Goal: Book appointment/travel/reservation

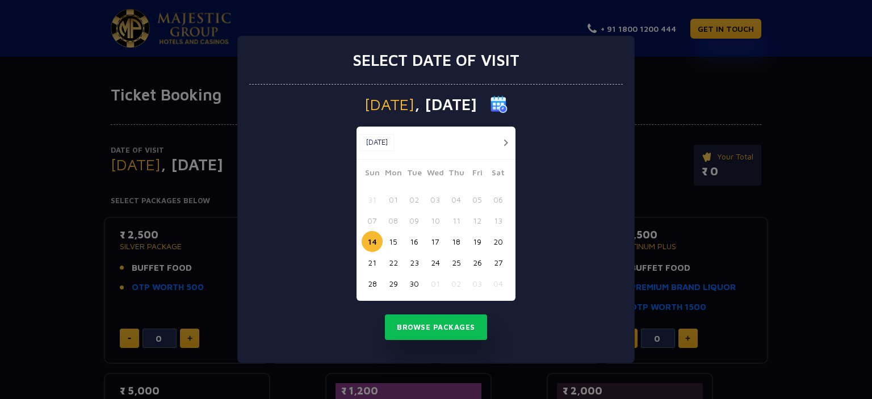
click at [371, 262] on button "21" at bounding box center [372, 262] width 21 height 21
click at [444, 328] on button "Browse Packages" at bounding box center [436, 327] width 102 height 26
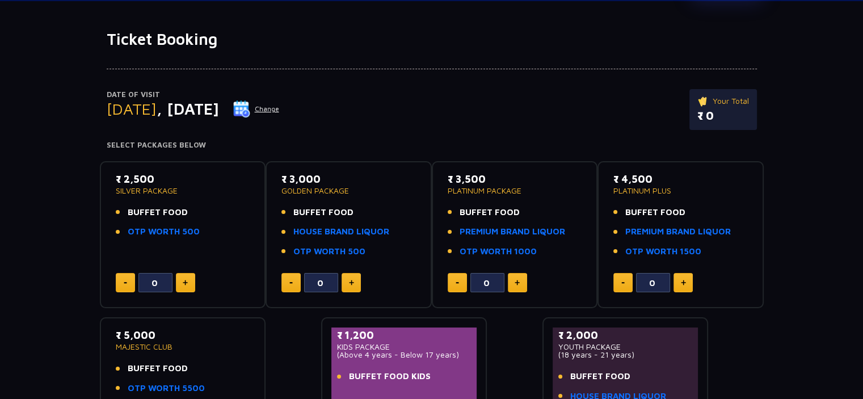
scroll to position [54, 0]
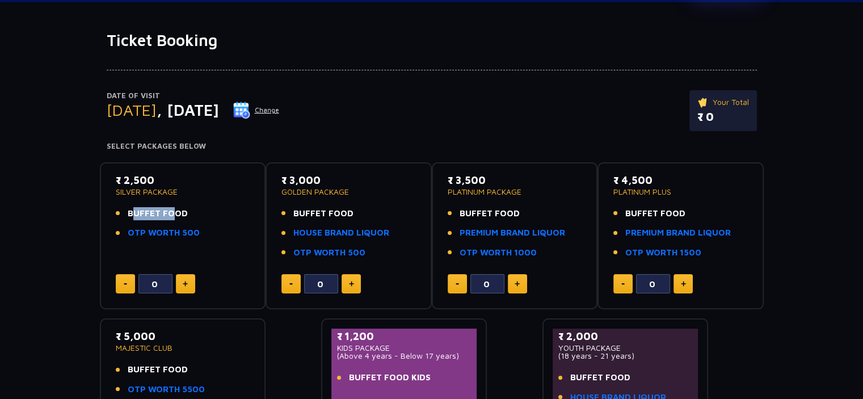
drag, startPoint x: 167, startPoint y: 213, endPoint x: 125, endPoint y: 213, distance: 42.0
click at [125, 213] on li "BUFFET FOOD" at bounding box center [183, 213] width 135 height 13
click at [185, 208] on li "BUFFET FOOD" at bounding box center [183, 213] width 135 height 13
drag, startPoint x: 189, startPoint y: 212, endPoint x: 182, endPoint y: 212, distance: 7.4
click at [182, 212] on li "BUFFET FOOD" at bounding box center [183, 213] width 135 height 13
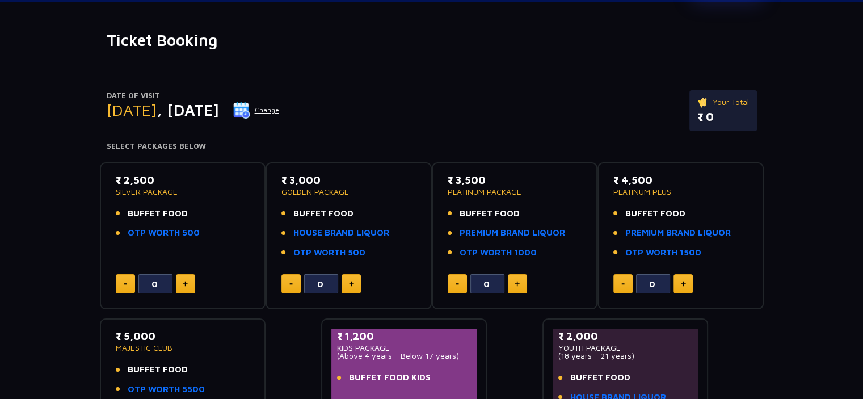
click at [182, 212] on span "BUFFET FOOD" at bounding box center [158, 213] width 60 height 13
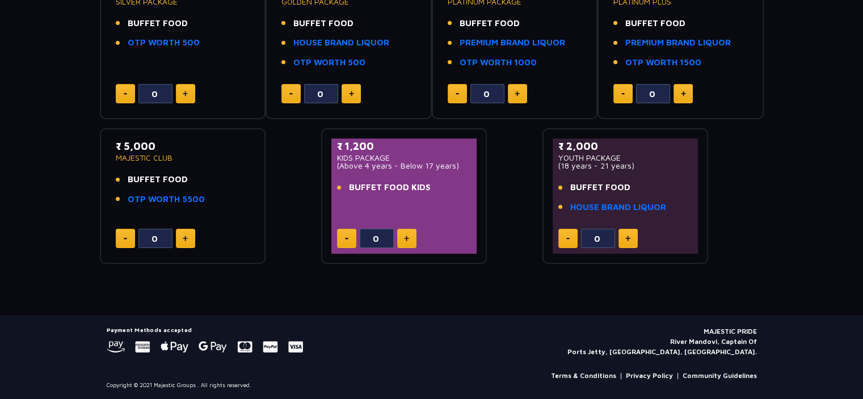
scroll to position [0, 0]
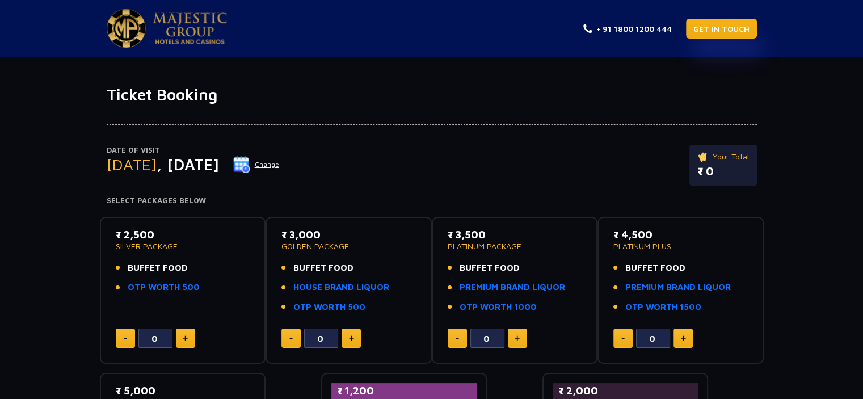
click at [724, 20] on link "GET IN TOUCH" at bounding box center [721, 29] width 71 height 20
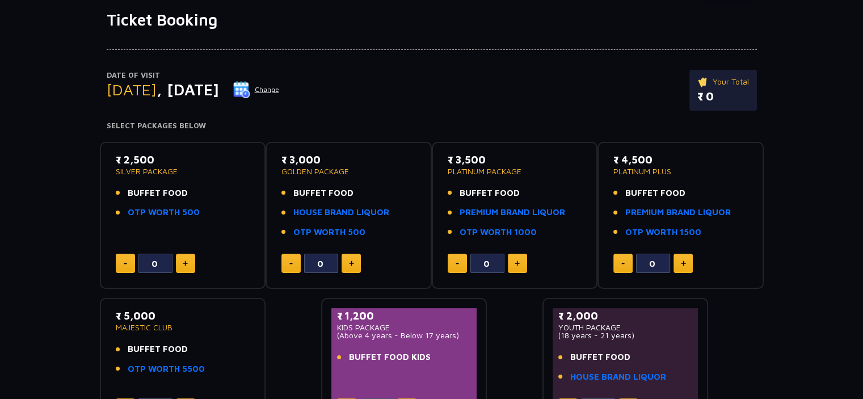
scroll to position [74, 0]
drag, startPoint x: 183, startPoint y: 192, endPoint x: 116, endPoint y: 194, distance: 67.6
click at [116, 194] on li "BUFFET FOOD" at bounding box center [183, 193] width 135 height 13
drag, startPoint x: 199, startPoint y: 216, endPoint x: 117, endPoint y: 215, distance: 82.3
click at [117, 215] on li "OTP WORTH 500" at bounding box center [183, 213] width 135 height 13
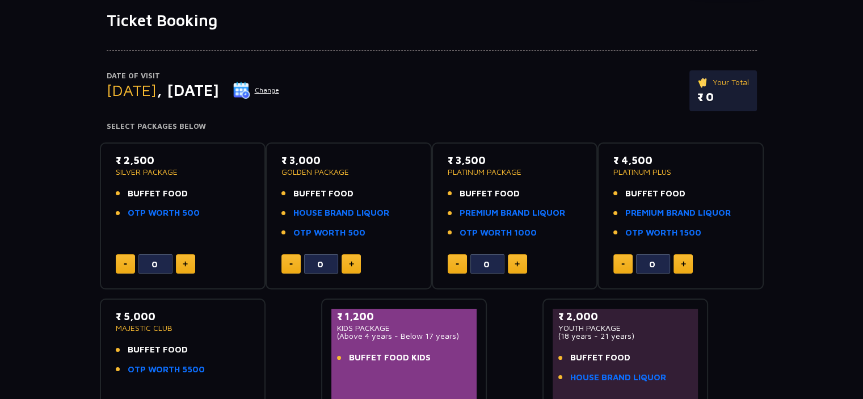
drag, startPoint x: 204, startPoint y: 191, endPoint x: 193, endPoint y: 195, distance: 11.9
click at [193, 195] on li "BUFFET FOOD" at bounding box center [183, 193] width 135 height 13
drag, startPoint x: 184, startPoint y: 194, endPoint x: 119, endPoint y: 191, distance: 65.3
click at [119, 191] on li "BUFFET FOOD" at bounding box center [183, 193] width 135 height 13
drag, startPoint x: 350, startPoint y: 192, endPoint x: 287, endPoint y: 192, distance: 62.4
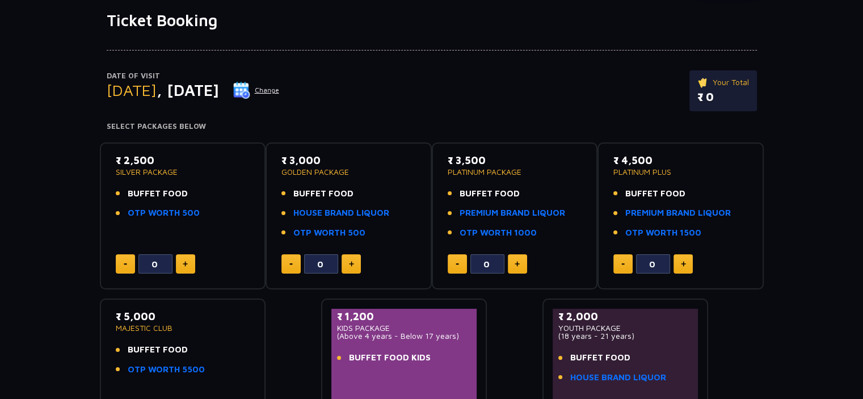
click at [287, 192] on li "BUFFET FOOD" at bounding box center [349, 193] width 135 height 13
click at [357, 188] on li "BUFFET FOOD" at bounding box center [349, 193] width 135 height 13
drag, startPoint x: 349, startPoint y: 194, endPoint x: 292, endPoint y: 197, distance: 57.4
click at [292, 197] on li "BUFFET FOOD" at bounding box center [349, 193] width 135 height 13
drag, startPoint x: 361, startPoint y: 193, endPoint x: 352, endPoint y: 197, distance: 9.4
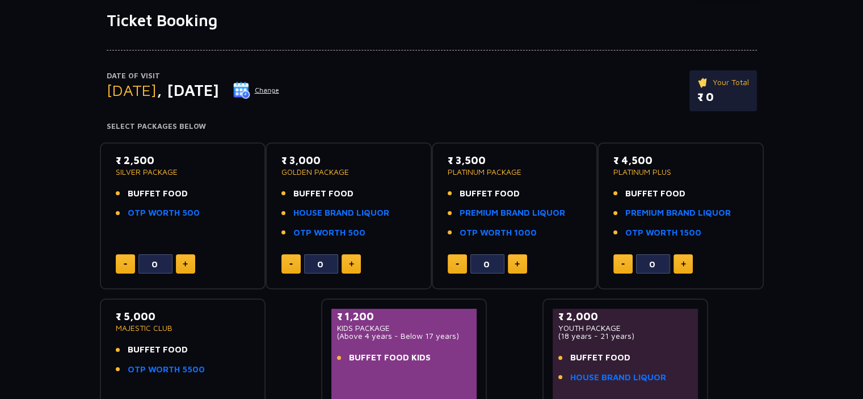
click at [352, 197] on li "BUFFET FOOD" at bounding box center [349, 193] width 135 height 13
drag, startPoint x: 350, startPoint y: 193, endPoint x: 282, endPoint y: 171, distance: 71.1
click at [282, 171] on div "₹ 3,000 GOLDEN PACKAGE BUFFET FOOD HOUSE BRAND LIQUOR OTP WORTH 500" at bounding box center [349, 200] width 135 height 94
click at [347, 195] on span "BUFFET FOOD" at bounding box center [323, 193] width 60 height 13
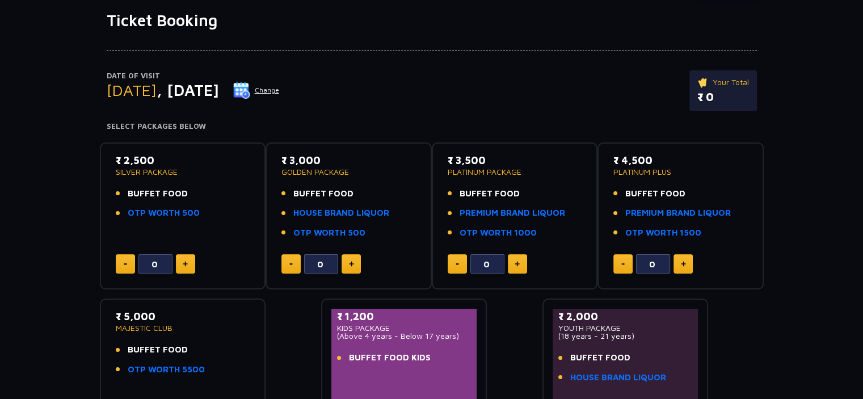
click at [350, 195] on li "BUFFET FOOD" at bounding box center [349, 193] width 135 height 13
click at [350, 195] on span "BUFFET FOOD" at bounding box center [323, 193] width 60 height 13
drag, startPoint x: 350, startPoint y: 195, endPoint x: 268, endPoint y: 173, distance: 84.7
click at [268, 173] on div "₹ 3,000 GOLDEN PACKAGE BUFFET FOOD HOUSE BRAND LIQUOR OTP WORTH 500 0" at bounding box center [349, 216] width 166 height 148
click at [364, 183] on div "₹ 3,000 GOLDEN PACKAGE BUFFET FOOD HOUSE BRAND LIQUOR OTP WORTH 500" at bounding box center [349, 200] width 135 height 94
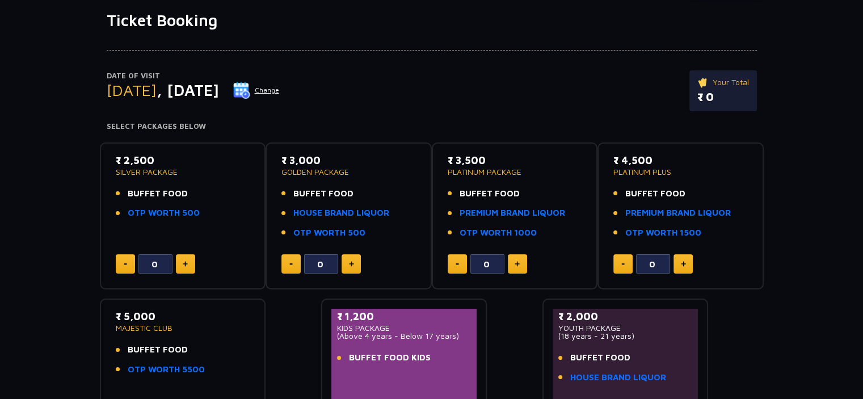
drag, startPoint x: 347, startPoint y: 173, endPoint x: 280, endPoint y: 163, distance: 67.7
click at [280, 163] on div "₹ 3,000 GOLDEN PACKAGE BUFFET FOOD HOUSE BRAND LIQUOR OTP WORTH 500 0" at bounding box center [349, 216] width 146 height 127
drag, startPoint x: 355, startPoint y: 195, endPoint x: 298, endPoint y: 160, distance: 66.5
click at [298, 160] on div "₹ 3,000 GOLDEN PACKAGE BUFFET FOOD HOUSE BRAND LIQUOR OTP WORTH 500" at bounding box center [349, 200] width 135 height 94
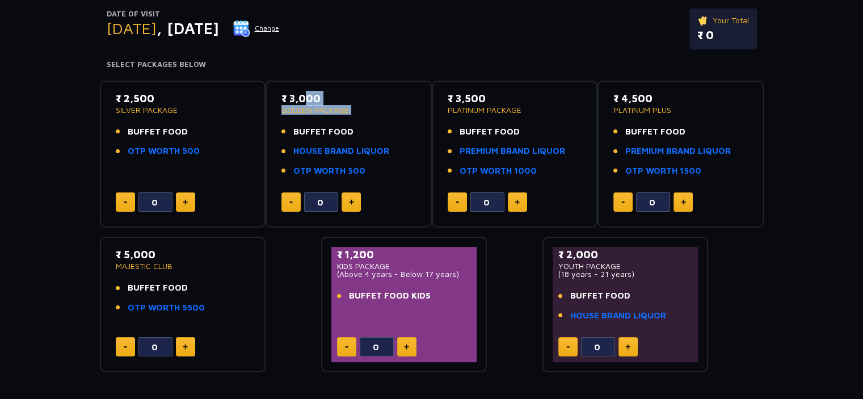
scroll to position [136, 0]
